Goal: Information Seeking & Learning: Learn about a topic

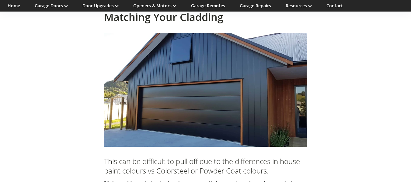
scroll to position [507, 0]
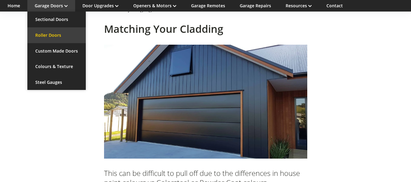
click at [40, 36] on link "Roller Doors" at bounding box center [56, 35] width 58 height 16
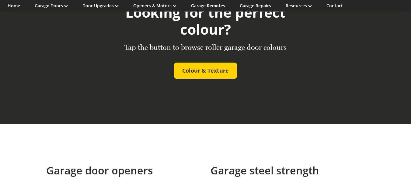
scroll to position [1276, 0]
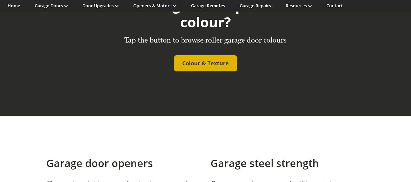
click at [213, 60] on span "Colour & Texture" at bounding box center [205, 63] width 47 height 7
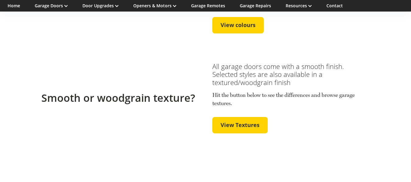
scroll to position [196, 0]
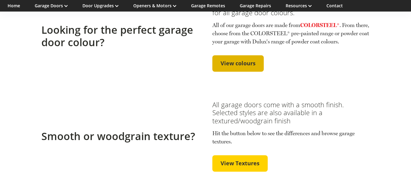
click at [241, 67] on span "View colours" at bounding box center [237, 63] width 35 height 7
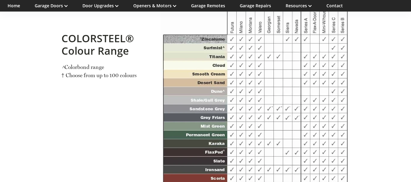
scroll to position [655, 0]
